Goal: Task Accomplishment & Management: Manage account settings

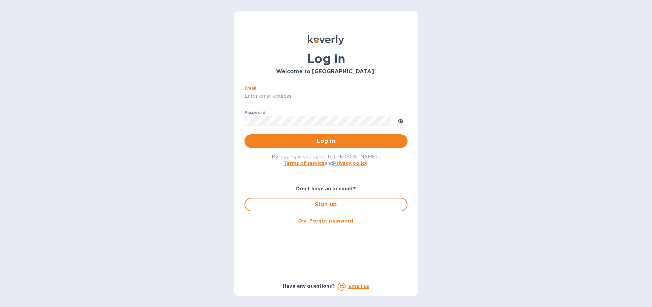
click at [266, 96] on input "Email" at bounding box center [325, 96] width 163 height 10
type input "[EMAIL_ADDRESS][DOMAIN_NAME]"
click at [313, 144] on span "Log in" at bounding box center [326, 141] width 152 height 8
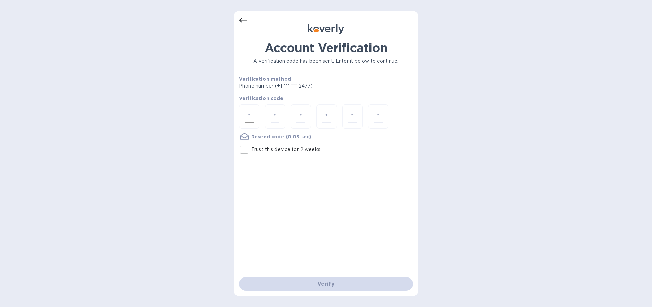
click at [250, 116] on input "number" at bounding box center [249, 116] width 9 height 13
type input "7"
type input "8"
type input "5"
type input "7"
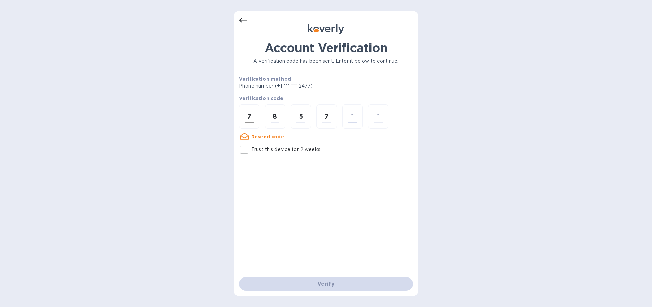
type input "9"
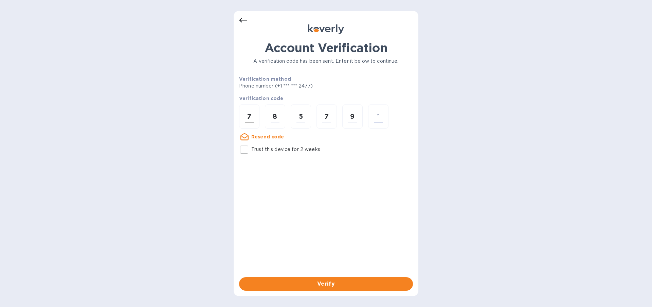
type input "5"
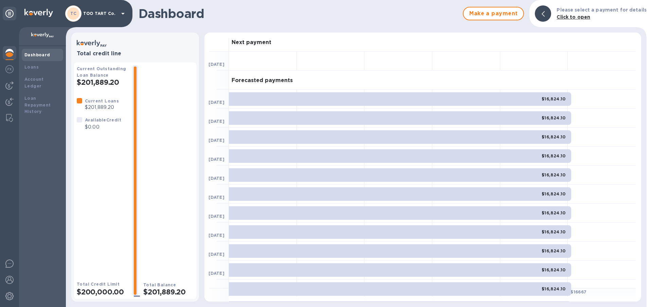
scroll to position [30, 0]
